Goal: Task Accomplishment & Management: Use online tool/utility

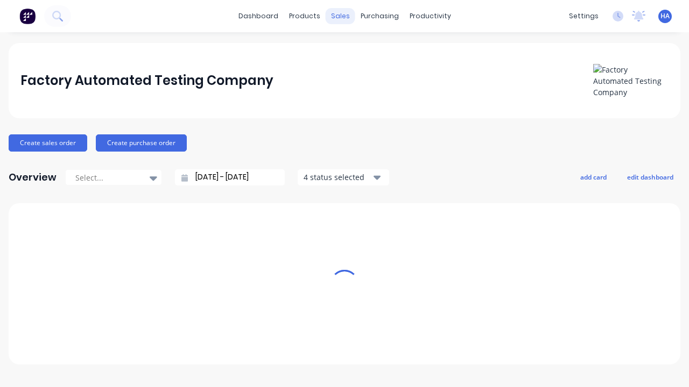
click at [340, 16] on div "sales" at bounding box center [340, 16] width 30 height 16
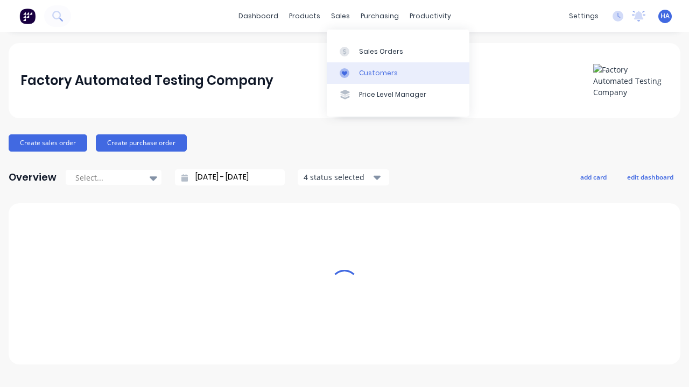
click at [398, 73] on link "Customers" at bounding box center [398, 73] width 143 height 22
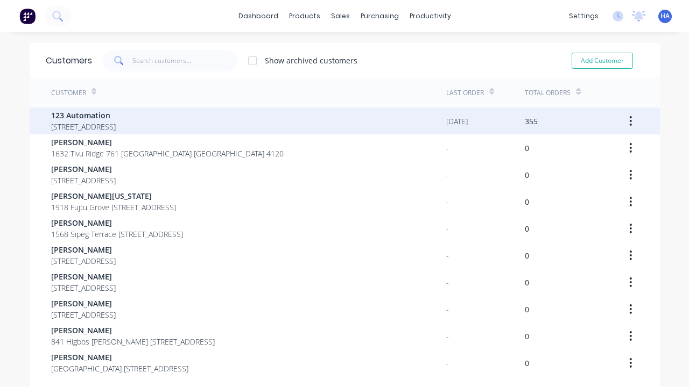
click at [116, 115] on span "123 Automation" at bounding box center [83, 115] width 65 height 11
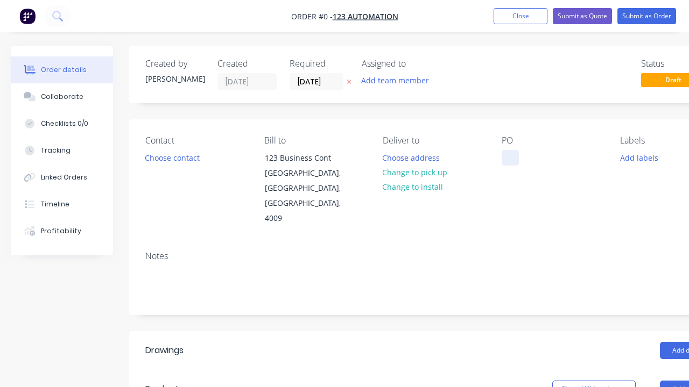
click at [509, 158] on div at bounding box center [509, 158] width 17 height 16
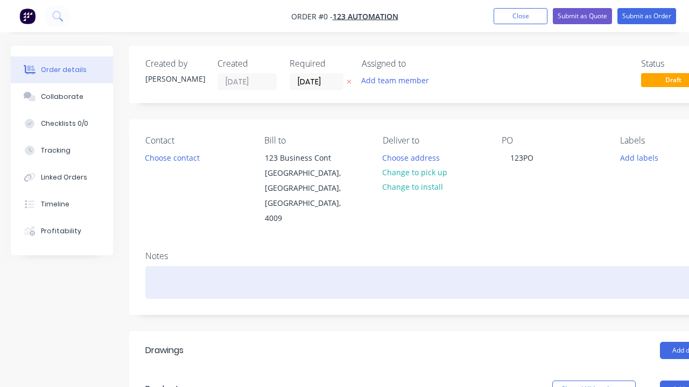
click at [400, 252] on div "Order details Collaborate Checklists 0/0 Tracking Linked Orders Timeline Profit…" at bounding box center [374, 383] width 748 height 674
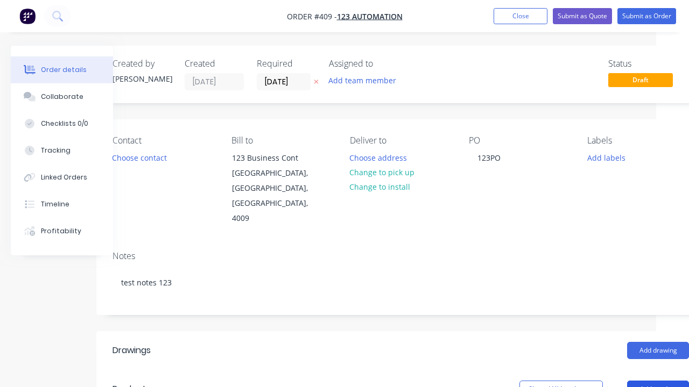
click at [657, 381] on button "Add product" at bounding box center [658, 389] width 62 height 17
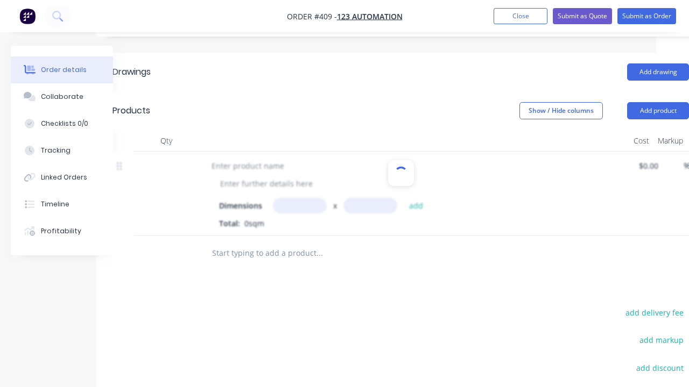
scroll to position [221, 0]
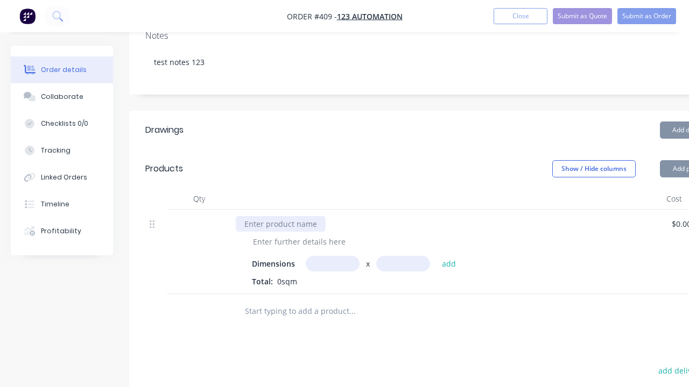
click at [279, 216] on div at bounding box center [281, 224] width 90 height 16
